Goal: Book appointment/travel/reservation

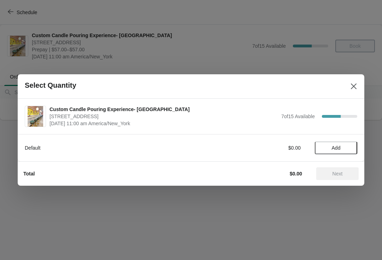
click at [349, 89] on button "Close" at bounding box center [353, 86] width 13 height 13
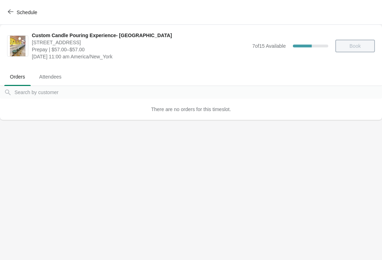
click at [10, 15] on span "button" at bounding box center [11, 12] width 6 height 7
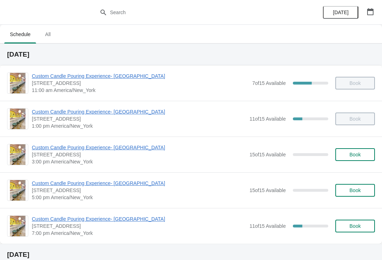
click at [118, 145] on span "Custom Candle Pouring Experience- [GEOGRAPHIC_DATA]" at bounding box center [139, 147] width 214 height 7
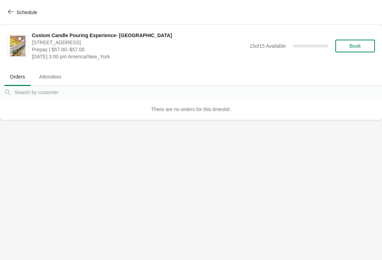
click at [353, 51] on button "Book" at bounding box center [355, 46] width 40 height 13
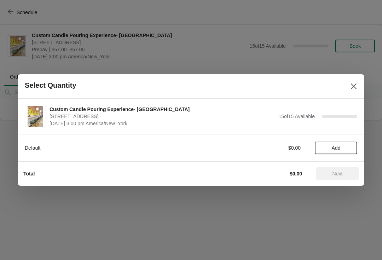
click at [338, 150] on span "Add" at bounding box center [336, 148] width 9 height 6
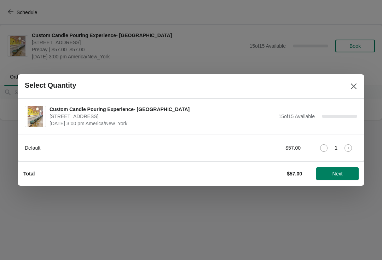
click at [348, 146] on icon at bounding box center [347, 147] width 7 height 7
click at [337, 175] on span "Next" at bounding box center [337, 174] width 10 height 6
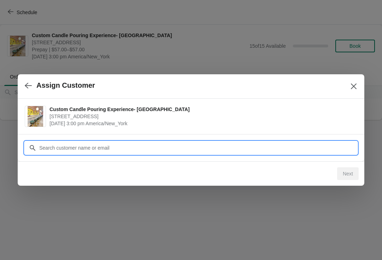
click at [284, 143] on input "Customer" at bounding box center [198, 147] width 318 height 13
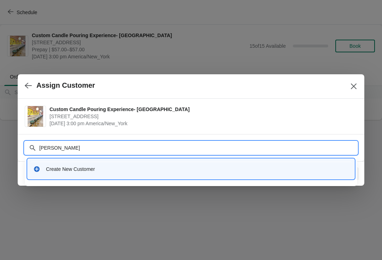
type input "[PERSON_NAME]"
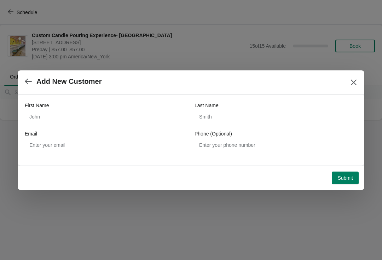
click at [148, 109] on div "First Name" at bounding box center [106, 105] width 163 height 7
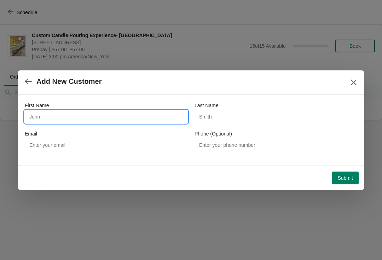
click at [134, 113] on input "First Name" at bounding box center [106, 116] width 163 height 13
type input "[PERSON_NAME]"
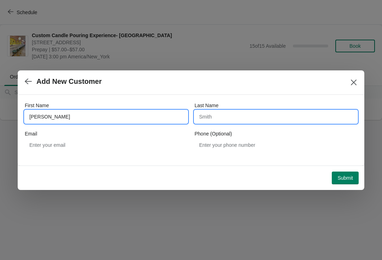
click at [248, 112] on input "Last Name" at bounding box center [275, 116] width 163 height 13
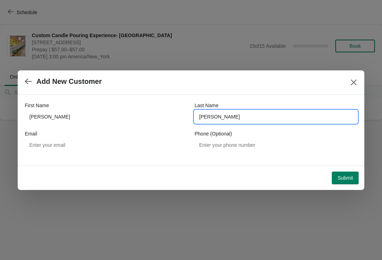
type input "[PERSON_NAME]"
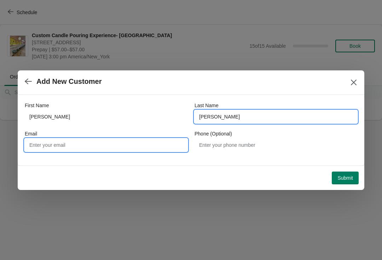
click at [153, 146] on input "Email" at bounding box center [106, 145] width 163 height 13
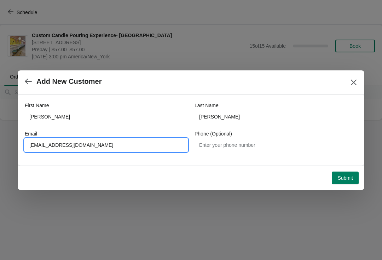
type input "[EMAIL_ADDRESS][DOMAIN_NAME]"
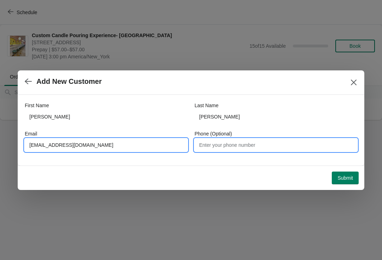
click at [257, 144] on input "Phone (Optional)" at bounding box center [275, 145] width 163 height 13
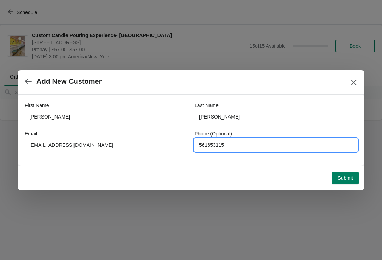
click at [351, 177] on span "Submit" at bounding box center [345, 178] width 16 height 6
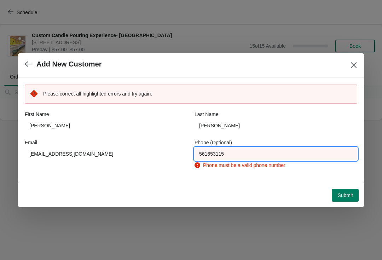
click at [214, 155] on input "561653115" at bounding box center [275, 153] width 163 height 13
click at [210, 155] on input "561653115" at bounding box center [275, 153] width 163 height 13
click at [205, 156] on input "561653115" at bounding box center [275, 153] width 163 height 13
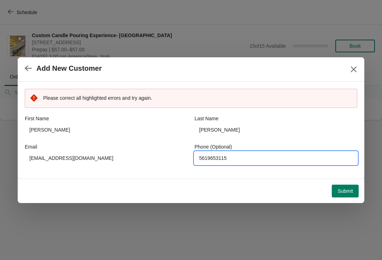
type input "5619653115"
click at [348, 191] on span "Submit" at bounding box center [345, 191] width 16 height 6
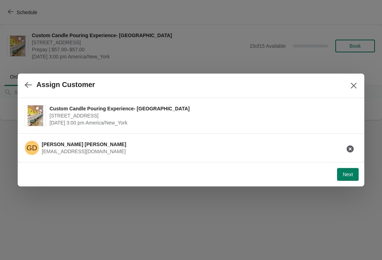
click at [352, 174] on span "Next" at bounding box center [348, 175] width 10 height 6
select select "Friend"
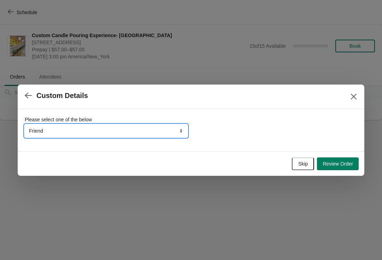
click at [35, 133] on select "Friend Instagram TikTok Yelp Walk-by Attended an event Google Other" at bounding box center [106, 130] width 163 height 13
